Goal: Information Seeking & Learning: Learn about a topic

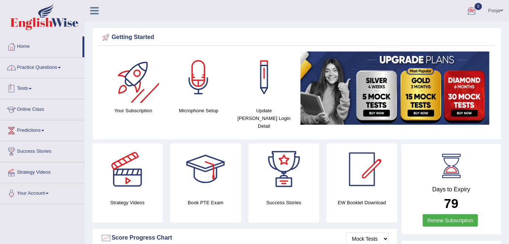
drag, startPoint x: 56, startPoint y: 68, endPoint x: 61, endPoint y: 103, distance: 35.7
click at [56, 68] on link "Practice Questions" at bounding box center [42, 67] width 84 height 18
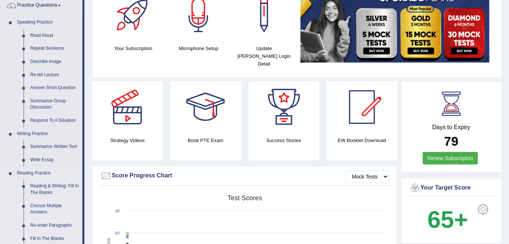
scroll to position [33, 0]
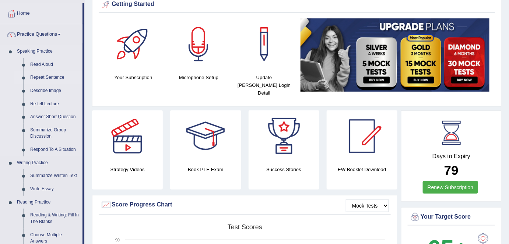
drag, startPoint x: 37, startPoint y: 65, endPoint x: 63, endPoint y: 76, distance: 28.2
click at [37, 65] on link "Read Aloud" at bounding box center [55, 64] width 56 height 13
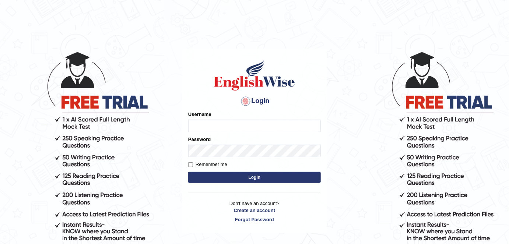
type input "Poojadua018"
click at [255, 178] on button "Login" at bounding box center [254, 177] width 133 height 11
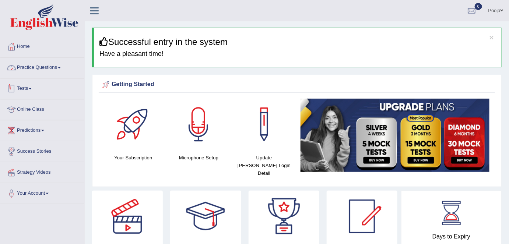
click at [50, 68] on link "Practice Questions" at bounding box center [42, 67] width 84 height 18
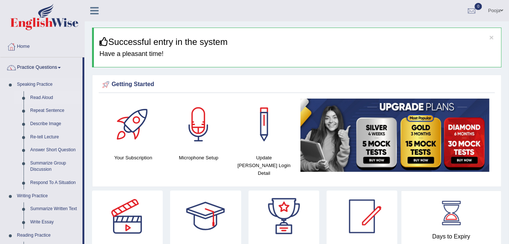
click at [46, 97] on link "Read Aloud" at bounding box center [55, 97] width 56 height 13
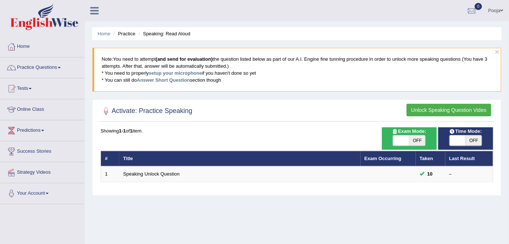
click at [491, 11] on link "Pooja" at bounding box center [496, 9] width 26 height 19
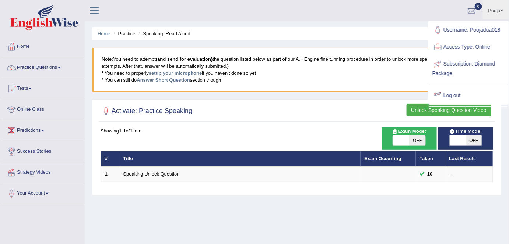
click at [463, 96] on link "Log out" at bounding box center [469, 95] width 80 height 17
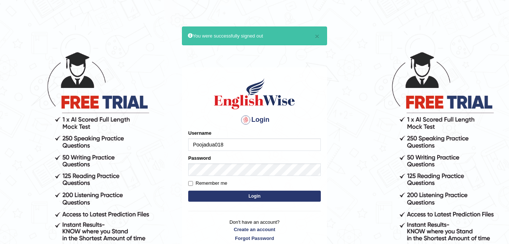
click at [171, 142] on body "× You were successfully signed out Login Please fix the following errors: Usern…" at bounding box center [254, 147] width 509 height 244
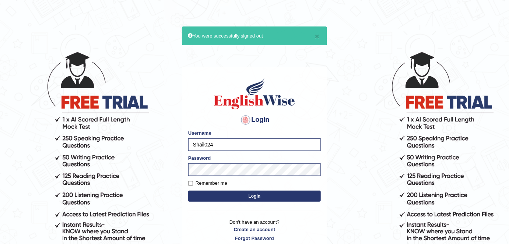
drag, startPoint x: 219, startPoint y: 143, endPoint x: 171, endPoint y: 144, distance: 48.3
click at [171, 144] on body "× You were successfully signed out Login Please fix the following errors: Usern…" at bounding box center [254, 147] width 509 height 244
type input "shail123"
click at [227, 184] on div "Remember me" at bounding box center [254, 183] width 133 height 7
click at [222, 185] on label "Remember me" at bounding box center [207, 183] width 39 height 7
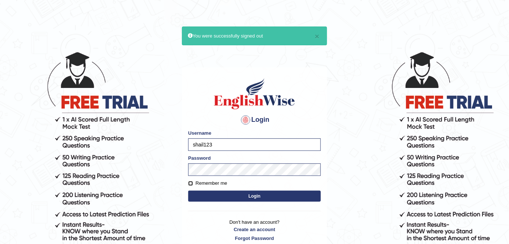
click at [193, 185] on input "Remember me" at bounding box center [190, 183] width 5 height 5
checkbox input "true"
click at [239, 197] on button "Login" at bounding box center [254, 196] width 133 height 11
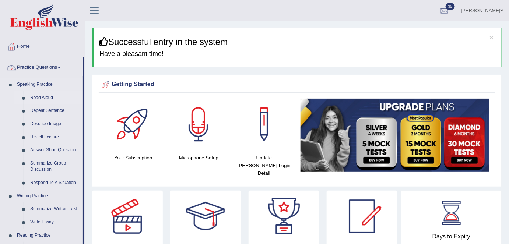
click at [46, 99] on link "Read Aloud" at bounding box center [55, 97] width 56 height 13
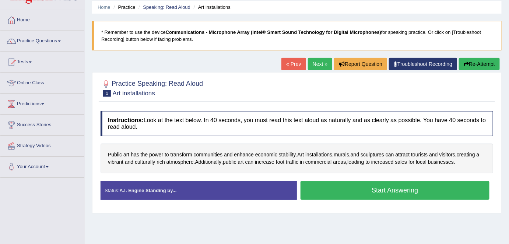
scroll to position [67, 0]
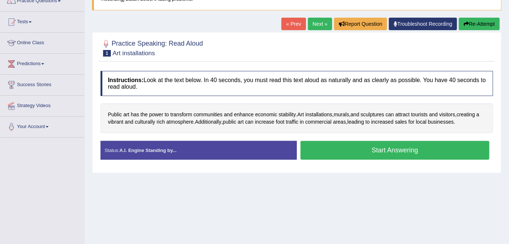
click at [294, 212] on div "Home Practice Speaking: Read Aloud Art installations * Remember to use the devi…" at bounding box center [297, 117] width 425 height 369
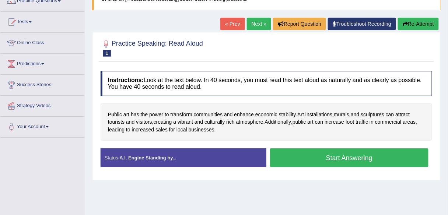
click at [250, 25] on link "Next »" at bounding box center [259, 24] width 24 height 13
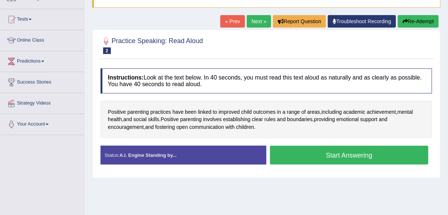
scroll to position [59, 0]
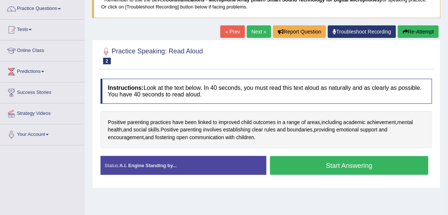
click at [259, 32] on link "Next »" at bounding box center [259, 31] width 24 height 13
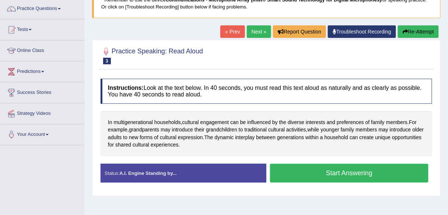
click at [280, 174] on button "Start Answering" at bounding box center [349, 173] width 159 height 19
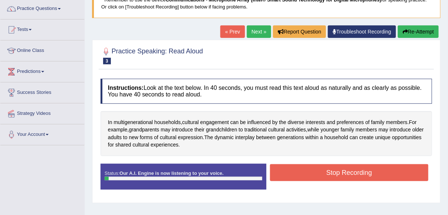
click at [280, 173] on button "Stop Recording" at bounding box center [349, 172] width 159 height 17
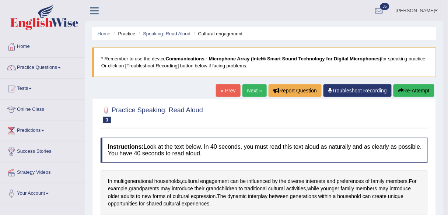
click at [249, 90] on link "Next »" at bounding box center [255, 90] width 24 height 13
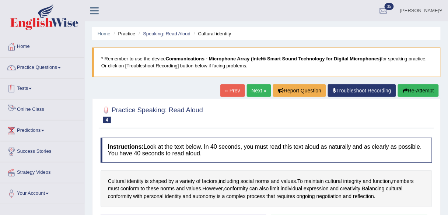
drag, startPoint x: 48, startPoint y: 71, endPoint x: 51, endPoint y: 77, distance: 6.4
click at [48, 71] on link "Practice Questions" at bounding box center [42, 67] width 84 height 18
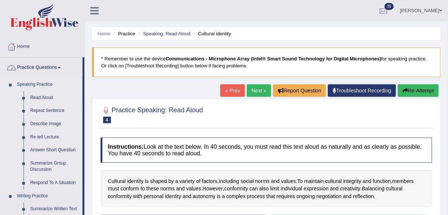
click at [58, 113] on link "Repeat Sentence" at bounding box center [55, 110] width 56 height 13
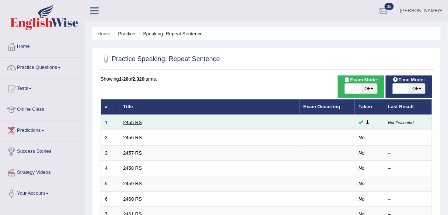
click at [127, 122] on link "2455 RS" at bounding box center [132, 123] width 19 height 6
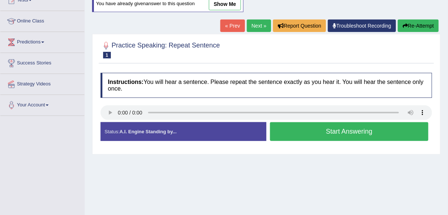
scroll to position [88, 0]
click at [36, 42] on link "Predictions" at bounding box center [42, 41] width 84 height 18
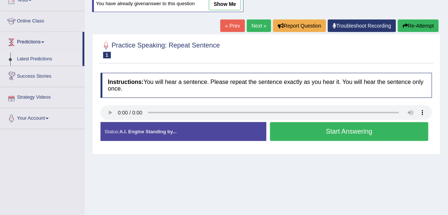
click at [41, 59] on link "Latest Predictions" at bounding box center [48, 59] width 69 height 13
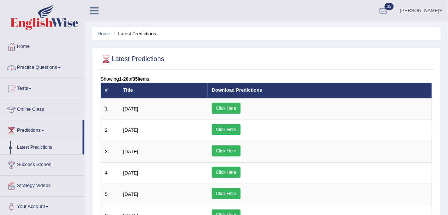
click at [61, 66] on link "Practice Questions" at bounding box center [42, 67] width 84 height 18
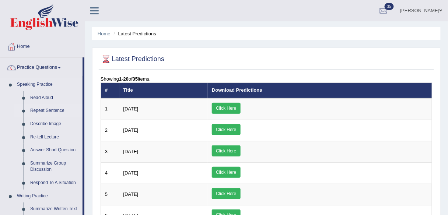
click at [47, 111] on link "Repeat Sentence" at bounding box center [55, 110] width 56 height 13
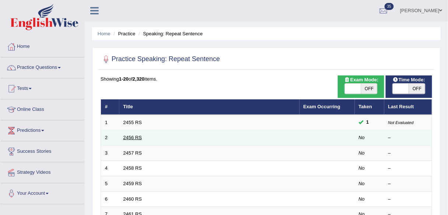
click at [136, 136] on link "2456 RS" at bounding box center [132, 138] width 19 height 6
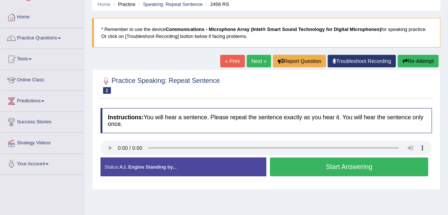
click at [255, 65] on link "Next »" at bounding box center [259, 61] width 24 height 13
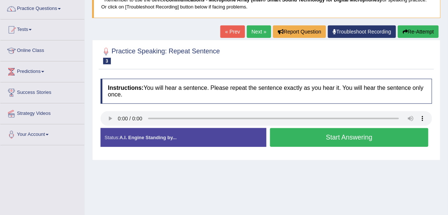
click at [259, 36] on link "Next »" at bounding box center [259, 31] width 24 height 13
click at [178, 64] on h2 "Practice Speaking: Repeat Sentence 4 2458 RS" at bounding box center [160, 55] width 119 height 18
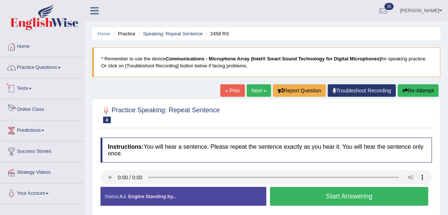
click at [52, 73] on link "Practice Questions" at bounding box center [42, 67] width 84 height 18
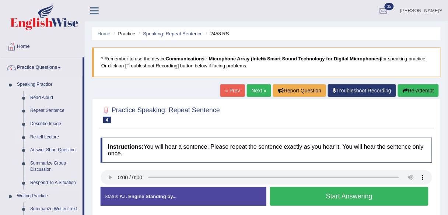
scroll to position [29, 0]
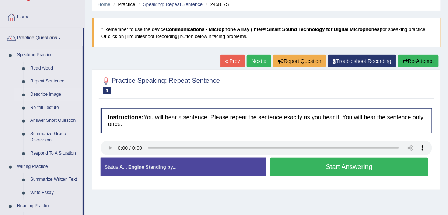
click at [45, 95] on link "Describe Image" at bounding box center [55, 94] width 56 height 13
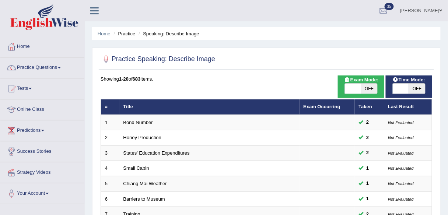
click at [370, 92] on span "OFF" at bounding box center [369, 89] width 16 height 10
checkbox input "true"
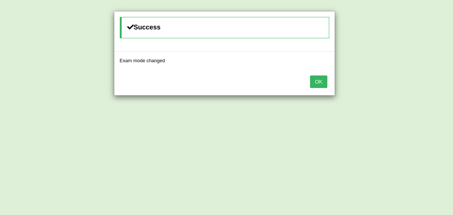
click at [318, 82] on button "OK" at bounding box center [318, 82] width 17 height 13
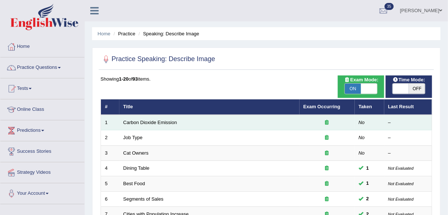
click at [165, 125] on td "Carbon Dioxide Emission" at bounding box center [209, 122] width 180 height 15
drag, startPoint x: 168, startPoint y: 121, endPoint x: 187, endPoint y: 123, distance: 19.3
click at [168, 121] on link "Carbon Dioxide Emission" at bounding box center [150, 123] width 54 height 6
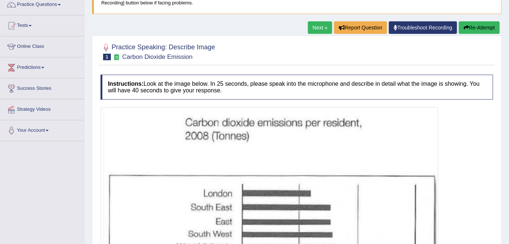
scroll to position [62, 0]
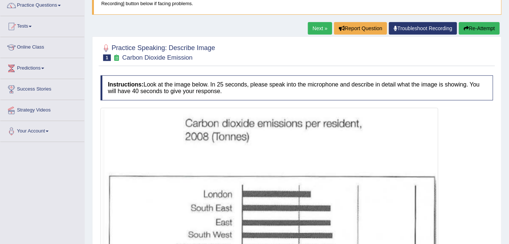
click at [310, 28] on link "Next »" at bounding box center [320, 28] width 24 height 13
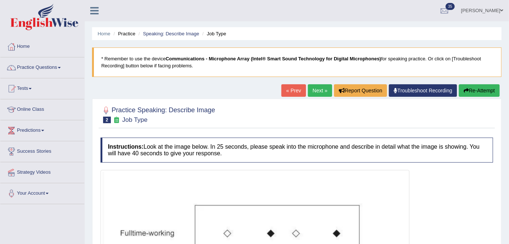
click at [319, 91] on link "Next »" at bounding box center [320, 90] width 24 height 13
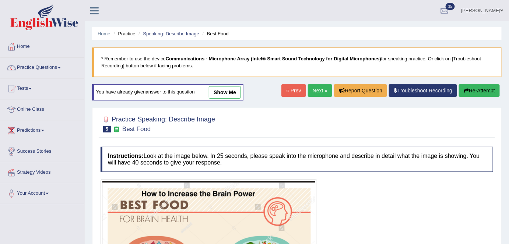
click at [310, 91] on link "Next »" at bounding box center [320, 90] width 24 height 13
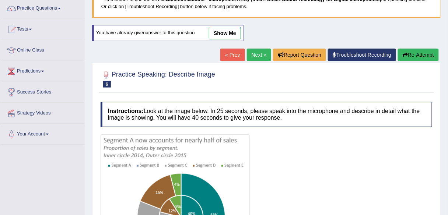
scroll to position [57, 0]
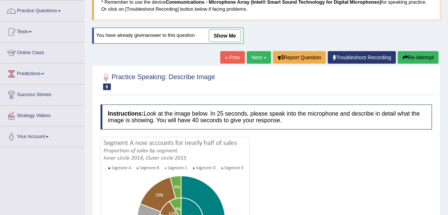
click at [263, 62] on link "Next »" at bounding box center [259, 57] width 24 height 13
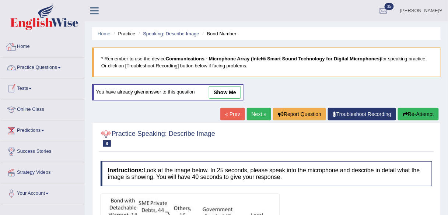
click at [59, 69] on link "Practice Questions" at bounding box center [42, 67] width 84 height 18
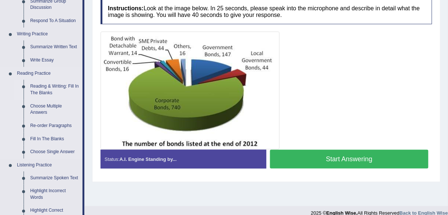
scroll to position [177, 0]
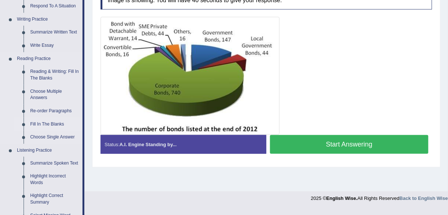
click at [60, 124] on link "Fill In The Blanks" at bounding box center [55, 124] width 56 height 13
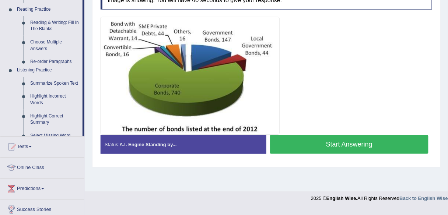
scroll to position [107, 0]
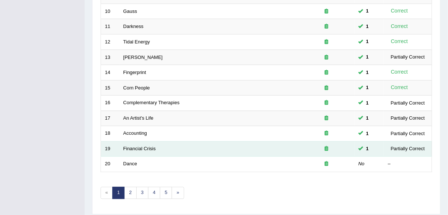
scroll to position [269, 0]
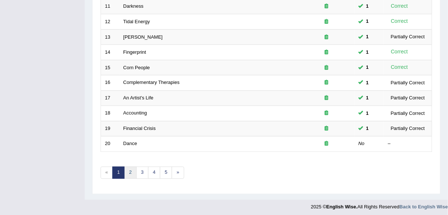
click at [133, 168] on link "2" at bounding box center [130, 173] width 12 height 12
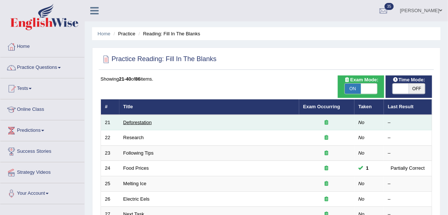
click at [128, 122] on link "Deforestation" at bounding box center [137, 123] width 28 height 6
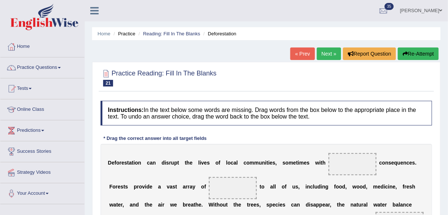
click at [332, 52] on link "Next »" at bounding box center [329, 54] width 24 height 13
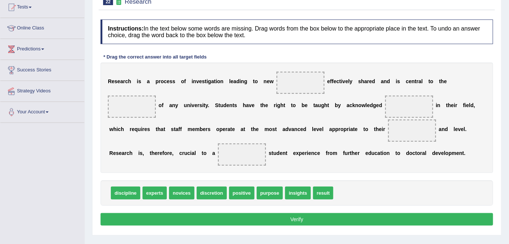
scroll to position [81, 0]
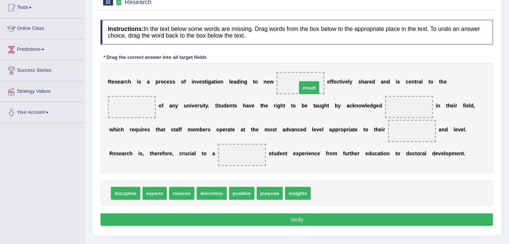
drag, startPoint x: 325, startPoint y: 193, endPoint x: 311, endPoint y: 87, distance: 106.7
drag, startPoint x: 154, startPoint y: 194, endPoint x: 135, endPoint y: 112, distance: 84.4
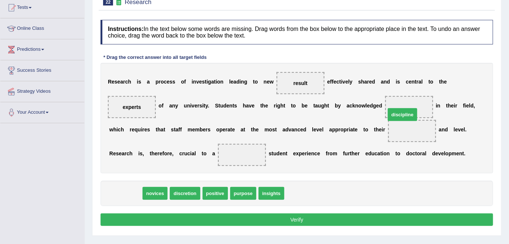
drag, startPoint x: 136, startPoint y: 195, endPoint x: 414, endPoint y: 115, distance: 289.2
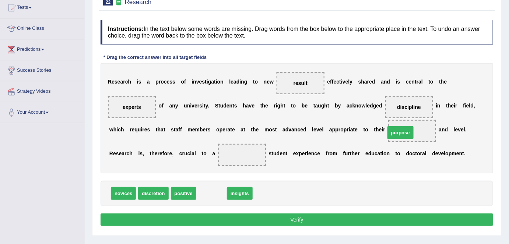
drag, startPoint x: 212, startPoint y: 189, endPoint x: 401, endPoint y: 128, distance: 198.6
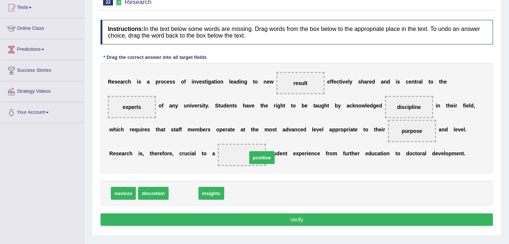
drag, startPoint x: 186, startPoint y: 194, endPoint x: 264, endPoint y: 159, distance: 86.3
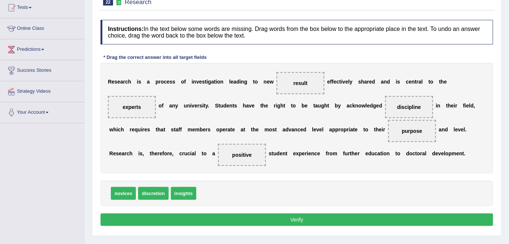
click at [273, 215] on button "Verify" at bounding box center [297, 220] width 393 height 13
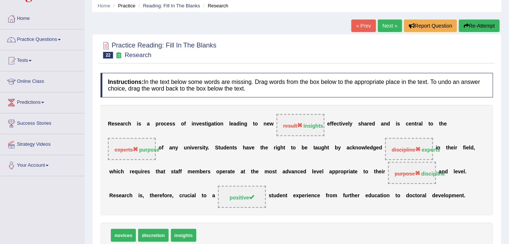
scroll to position [0, 0]
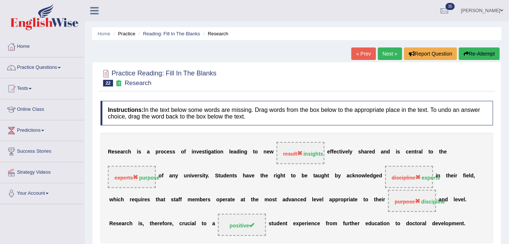
click at [383, 56] on link "Next »" at bounding box center [390, 54] width 24 height 13
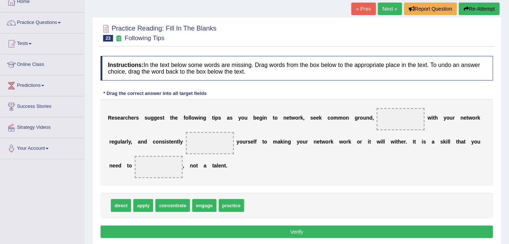
scroll to position [33, 0]
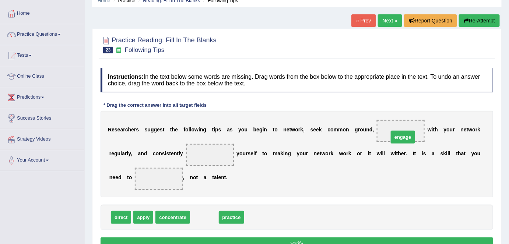
drag, startPoint x: 202, startPoint y: 217, endPoint x: 400, endPoint y: 136, distance: 214.7
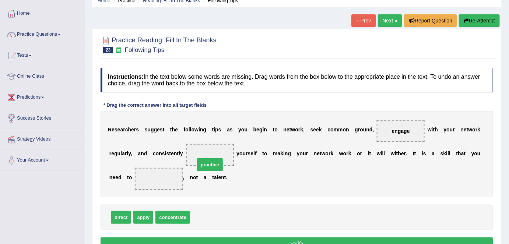
drag, startPoint x: 199, startPoint y: 203, endPoint x: 204, endPoint y: 161, distance: 41.5
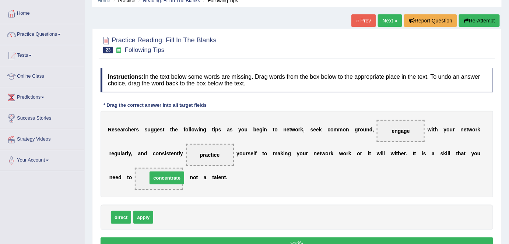
drag, startPoint x: 166, startPoint y: 216, endPoint x: 160, endPoint y: 177, distance: 39.9
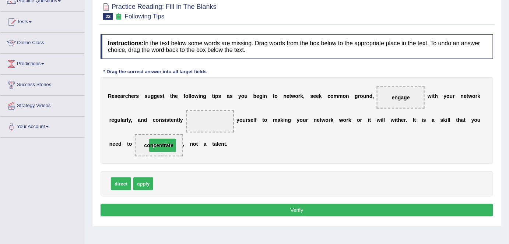
drag, startPoint x: 213, startPoint y: 121, endPoint x: 166, endPoint y: 145, distance: 52.9
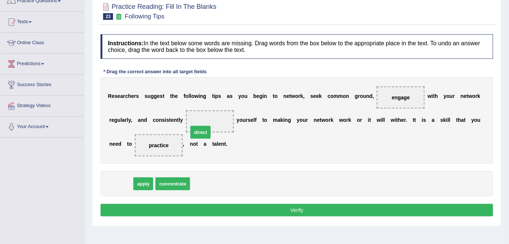
drag, startPoint x: 117, startPoint y: 186, endPoint x: 206, endPoint y: 130, distance: 105.7
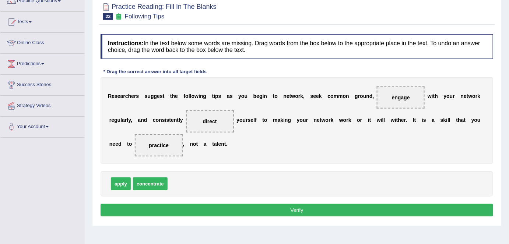
click at [281, 209] on button "Verify" at bounding box center [297, 210] width 393 height 13
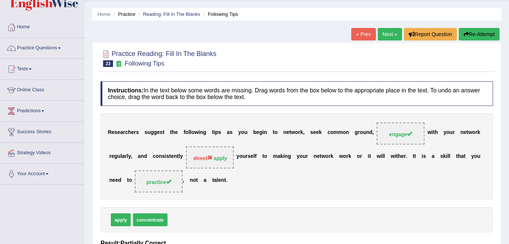
scroll to position [0, 0]
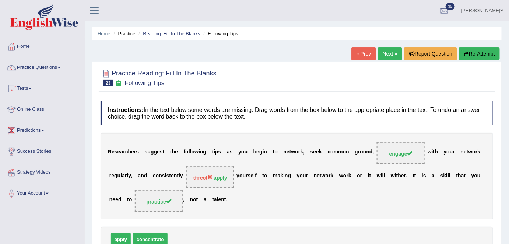
click at [390, 57] on link "Next »" at bounding box center [390, 54] width 24 height 13
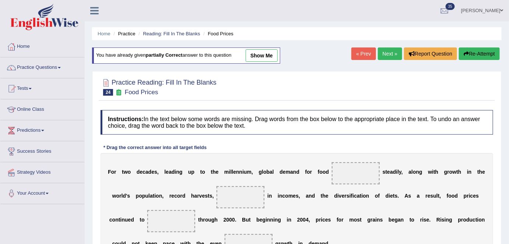
click at [388, 49] on link "Next »" at bounding box center [390, 54] width 24 height 13
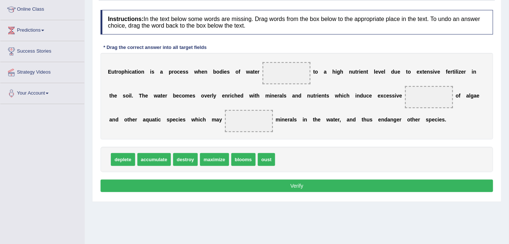
scroll to position [67, 0]
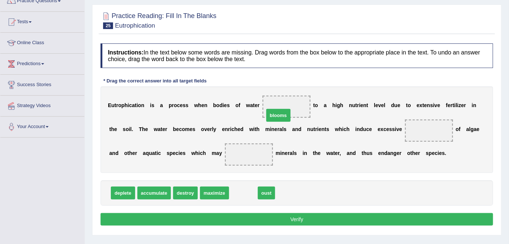
drag, startPoint x: 240, startPoint y: 191, endPoint x: 277, endPoint y: 110, distance: 88.9
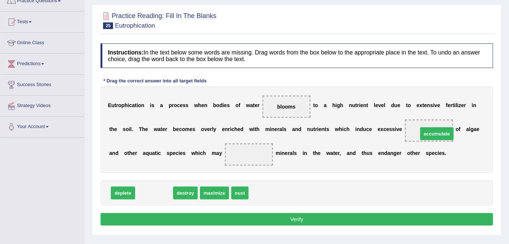
drag, startPoint x: 151, startPoint y: 193, endPoint x: 434, endPoint y: 133, distance: 289.2
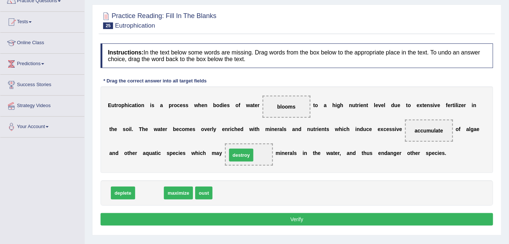
drag, startPoint x: 149, startPoint y: 192, endPoint x: 251, endPoint y: 150, distance: 110.8
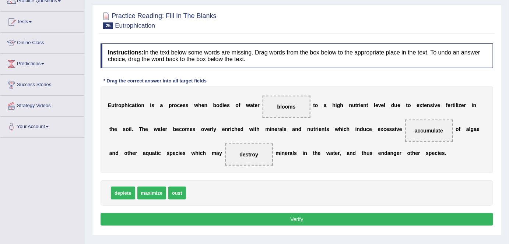
click at [280, 216] on button "Verify" at bounding box center [297, 219] width 393 height 13
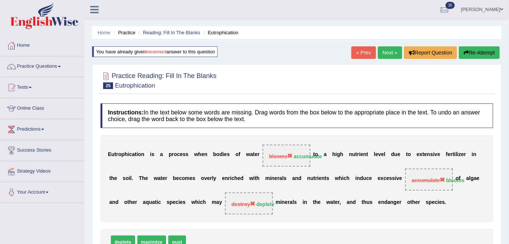
scroll to position [0, 0]
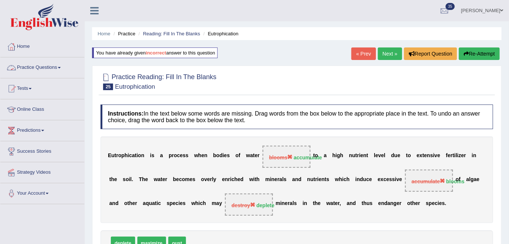
drag, startPoint x: 56, startPoint y: 67, endPoint x: 61, endPoint y: 80, distance: 13.3
click at [56, 67] on link "Practice Questions" at bounding box center [42, 67] width 84 height 18
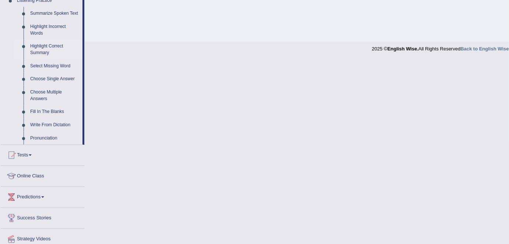
scroll to position [335, 0]
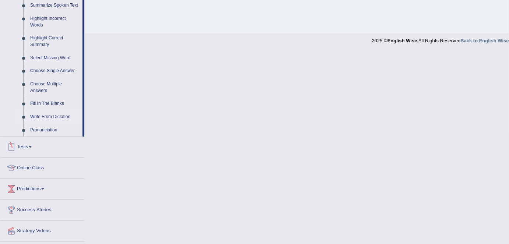
click at [56, 115] on link "Write From Dictation" at bounding box center [55, 117] width 56 height 13
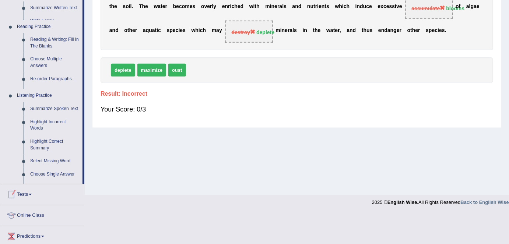
scroll to position [124, 0]
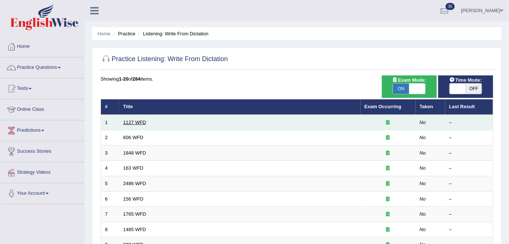
click at [139, 123] on link "1127 WFD" at bounding box center [134, 123] width 23 height 6
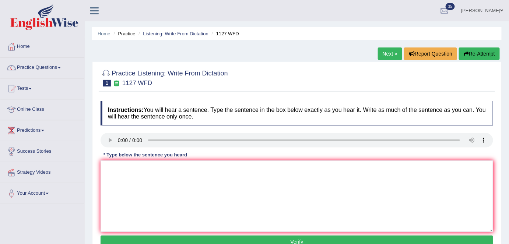
click at [388, 57] on link "Next »" at bounding box center [390, 54] width 24 height 13
click at [142, 171] on textarea at bounding box center [297, 197] width 393 height 72
click at [233, 176] on textarea at bounding box center [297, 197] width 393 height 72
type textarea "d"
click at [256, 238] on button "Verify" at bounding box center [297, 242] width 393 height 13
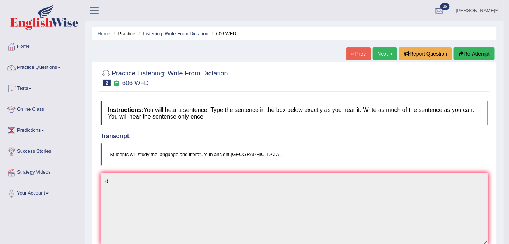
click at [385, 57] on link "Next »" at bounding box center [385, 54] width 24 height 13
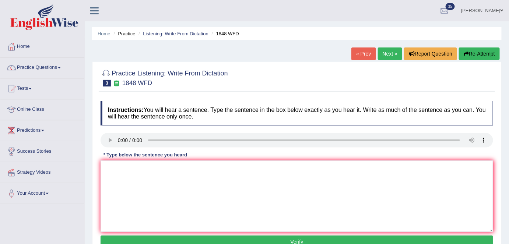
scroll to position [33, 0]
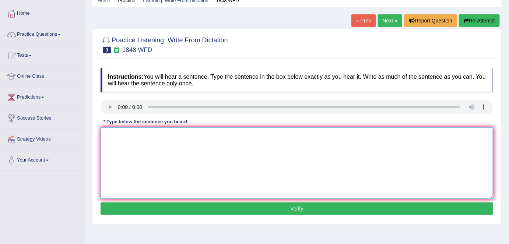
paste textarea "students must present to enroll in this course"
drag, startPoint x: 108, startPoint y: 134, endPoint x: 108, endPoint y: 142, distance: 7.8
click at [108, 134] on textarea "students must present to enroll in this course." at bounding box center [297, 164] width 393 height 72
type textarea "Students must present to enrol enroll in this course."
click at [216, 208] on button "Verify" at bounding box center [297, 209] width 393 height 13
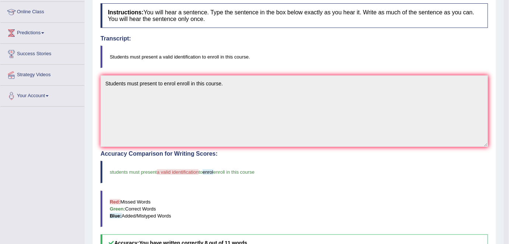
scroll to position [0, 0]
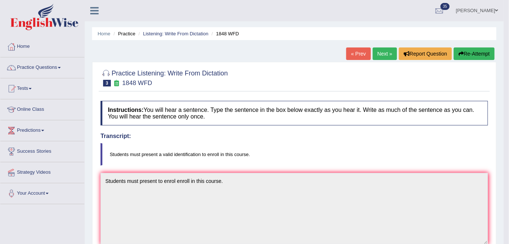
click at [382, 57] on link "Next »" at bounding box center [385, 54] width 24 height 13
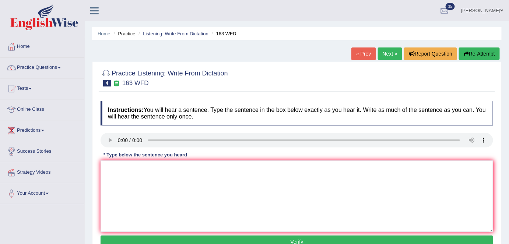
click at [238, 100] on div "Instructions: You will hear a sentence. Type the sentence in the box below exac…" at bounding box center [297, 175] width 397 height 157
paste textarea "a number of assignments will be submitted in the conference"
click at [107, 168] on textarea "a number of assignments will be submitted in the conference" at bounding box center [297, 197] width 393 height 72
click at [265, 170] on textarea "A number of assignments will be submitted in the conference" at bounding box center [297, 197] width 393 height 72
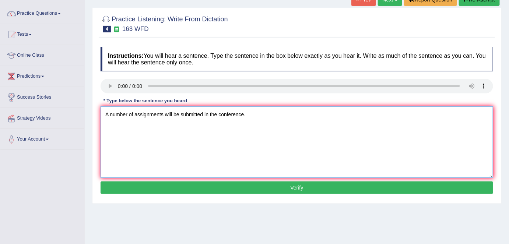
scroll to position [67, 0]
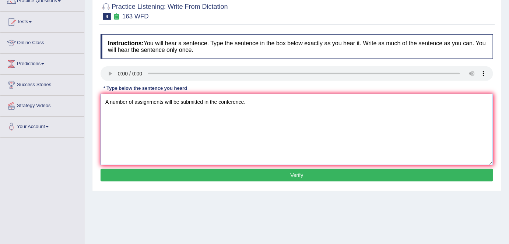
type textarea "A number of assignments will be submitted in the conference."
click at [264, 170] on button "Verify" at bounding box center [297, 175] width 393 height 13
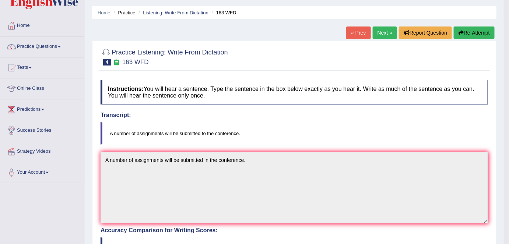
scroll to position [0, 0]
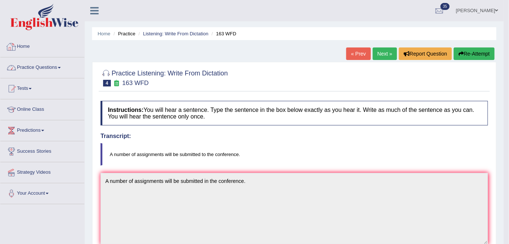
click at [24, 48] on link "Home" at bounding box center [42, 45] width 84 height 18
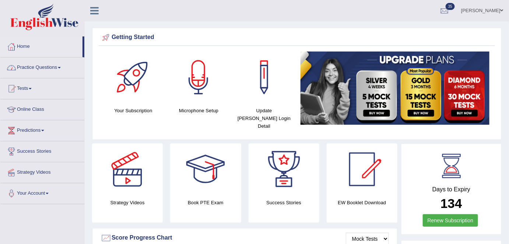
drag, startPoint x: 59, startPoint y: 70, endPoint x: 202, endPoint y: 75, distance: 142.4
click at [59, 70] on link "Practice Questions" at bounding box center [42, 67] width 84 height 18
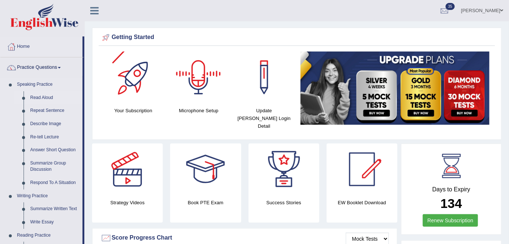
drag, startPoint x: 43, startPoint y: 98, endPoint x: 75, endPoint y: 102, distance: 32.3
click at [43, 98] on link "Read Aloud" at bounding box center [55, 97] width 56 height 13
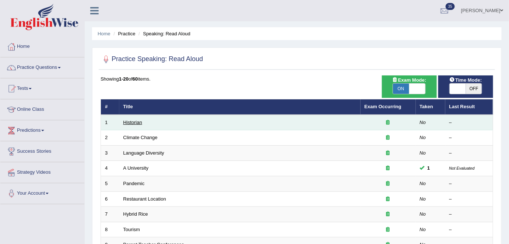
click at [134, 122] on link "Historian" at bounding box center [132, 123] width 19 height 6
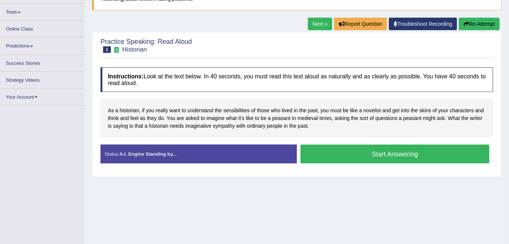
scroll to position [71, 0]
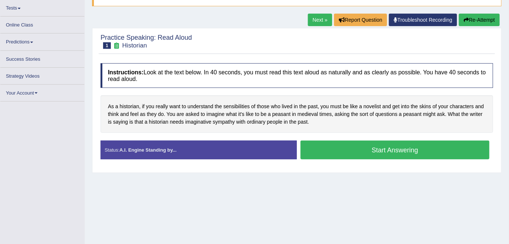
click at [326, 173] on div "Practice Speaking: Read Aloud 1 Historian Instructions: Look at the text below.…" at bounding box center [297, 100] width 410 height 145
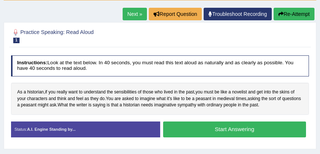
scroll to position [86, 0]
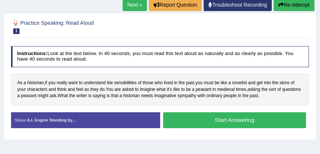
click at [128, 9] on link "Next »" at bounding box center [135, 5] width 24 height 13
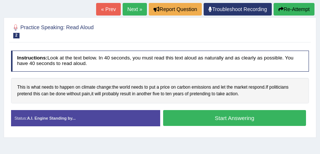
click at [170, 52] on h4 "Instructions: Look at the text below. In 40 seconds, you must read this text al…" at bounding box center [160, 60] width 299 height 21
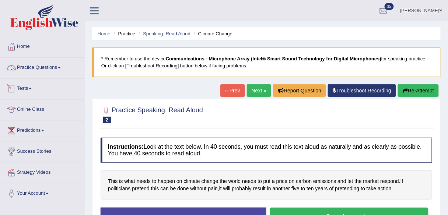
click at [60, 70] on link "Practice Questions" at bounding box center [42, 67] width 84 height 18
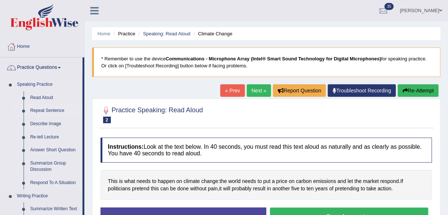
click at [59, 114] on link "Repeat Sentence" at bounding box center [55, 110] width 56 height 13
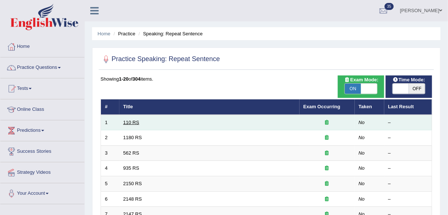
click at [136, 123] on link "110 RS" at bounding box center [131, 123] width 16 height 6
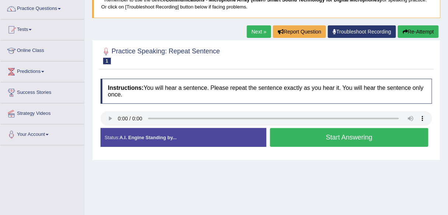
click at [295, 138] on button "Start Answering" at bounding box center [349, 137] width 159 height 19
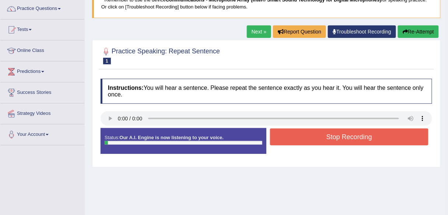
click at [295, 137] on button "Stop Recording" at bounding box center [349, 137] width 159 height 17
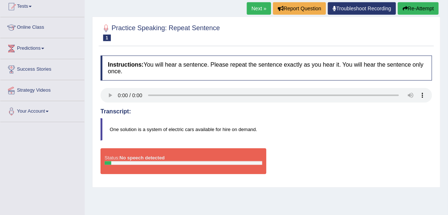
scroll to position [118, 0]
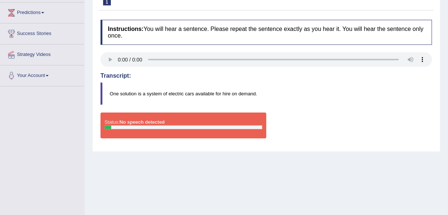
click at [330, 131] on div "Status: No speech detected Start Answering Stop Recording" at bounding box center [267, 129] width 332 height 33
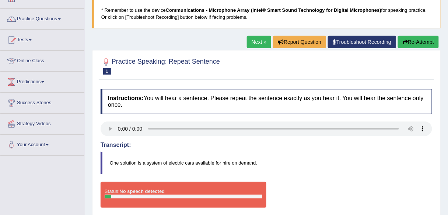
scroll to position [29, 0]
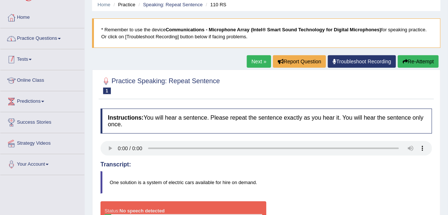
click at [59, 41] on link "Practice Questions" at bounding box center [42, 37] width 84 height 18
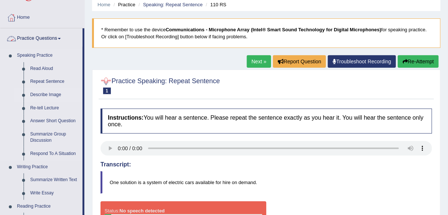
drag, startPoint x: 55, startPoint y: 93, endPoint x: 65, endPoint y: 96, distance: 10.8
click at [55, 93] on link "Describe Image" at bounding box center [55, 94] width 56 height 13
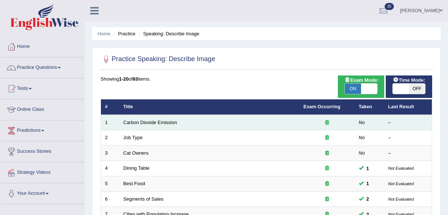
drag, startPoint x: 0, startPoint y: 0, endPoint x: 195, endPoint y: 123, distance: 230.6
click at [141, 123] on link "Carbon Dioxide Emission" at bounding box center [150, 123] width 54 height 6
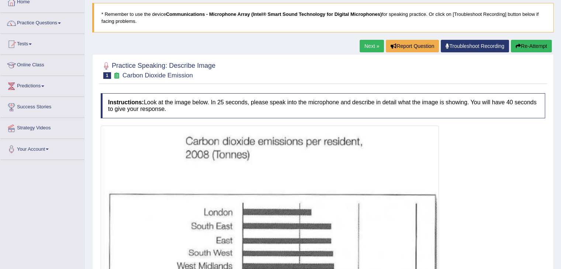
scroll to position [1, 0]
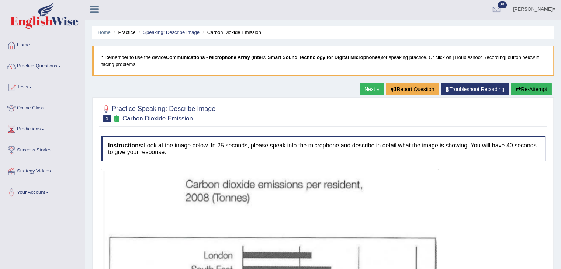
click at [366, 93] on link "Next »" at bounding box center [371, 89] width 24 height 13
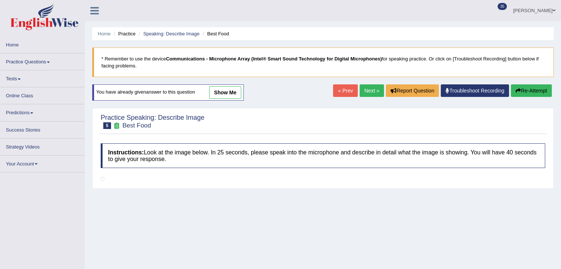
click at [366, 89] on link "Next »" at bounding box center [371, 90] width 24 height 13
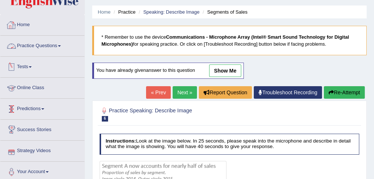
scroll to position [10, 0]
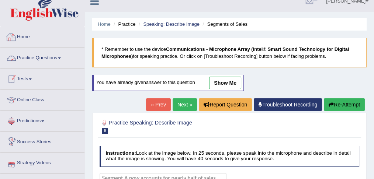
click at [34, 36] on link "Home" at bounding box center [42, 36] width 84 height 18
click at [276, 58] on blockquote "* Remember to use the device Communications - Microphone Array (Intel® Smart So…" at bounding box center [229, 52] width 274 height 29
